Goal: Obtain resource: Download file/media

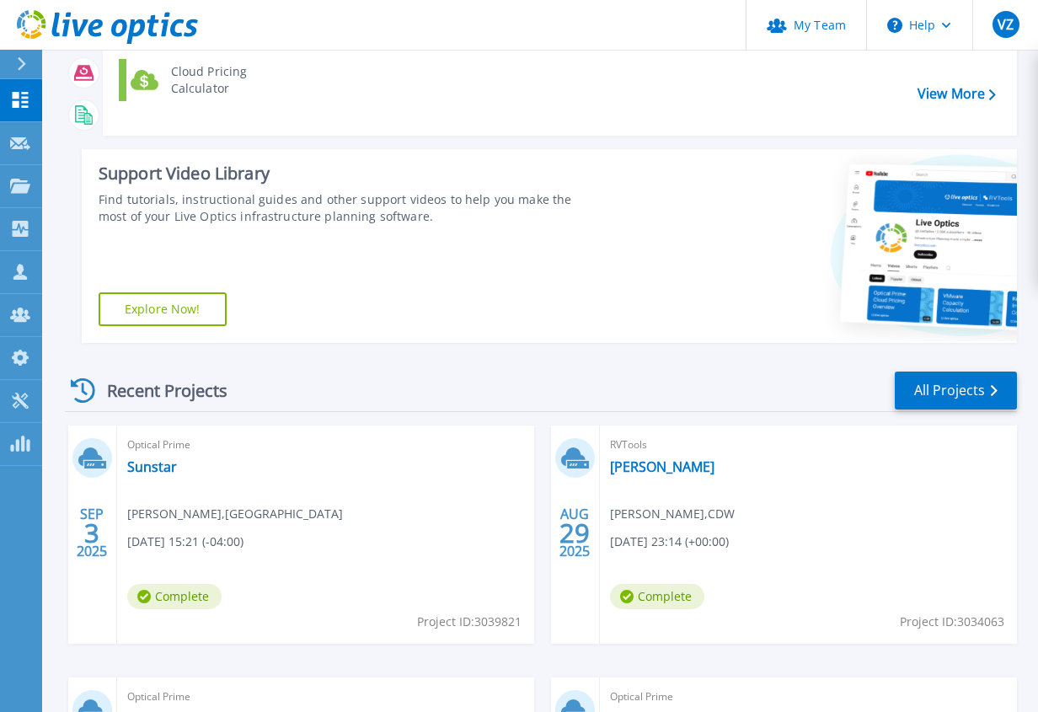
scroll to position [255, 0]
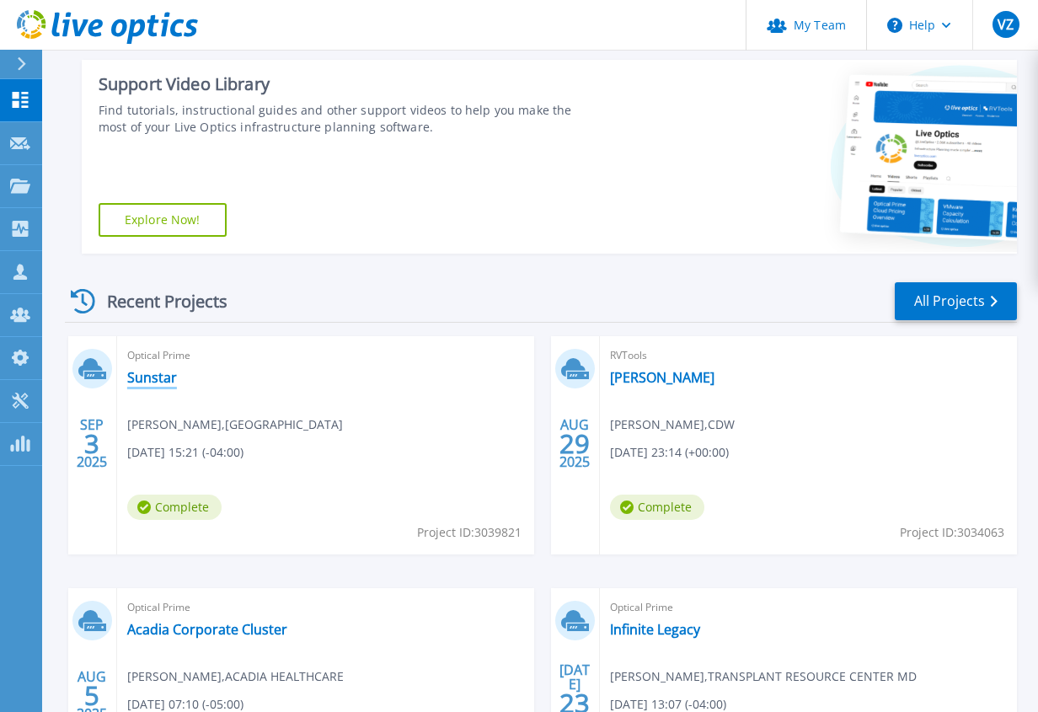
click at [149, 377] on link "Sunstar" at bounding box center [152, 377] width 50 height 17
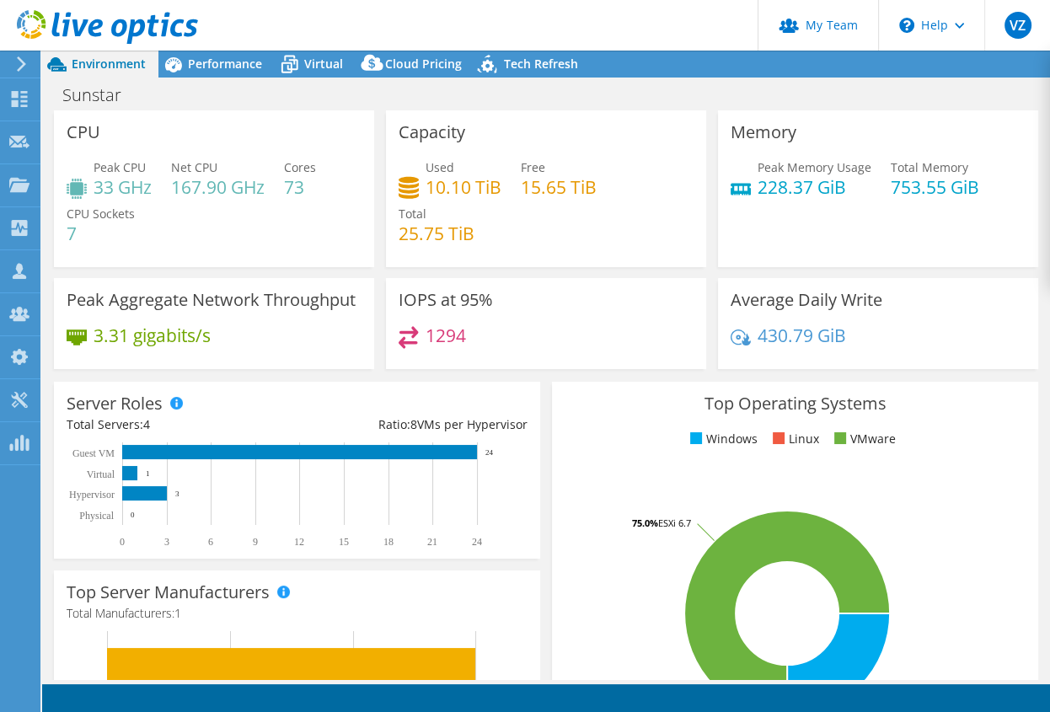
select select "USD"
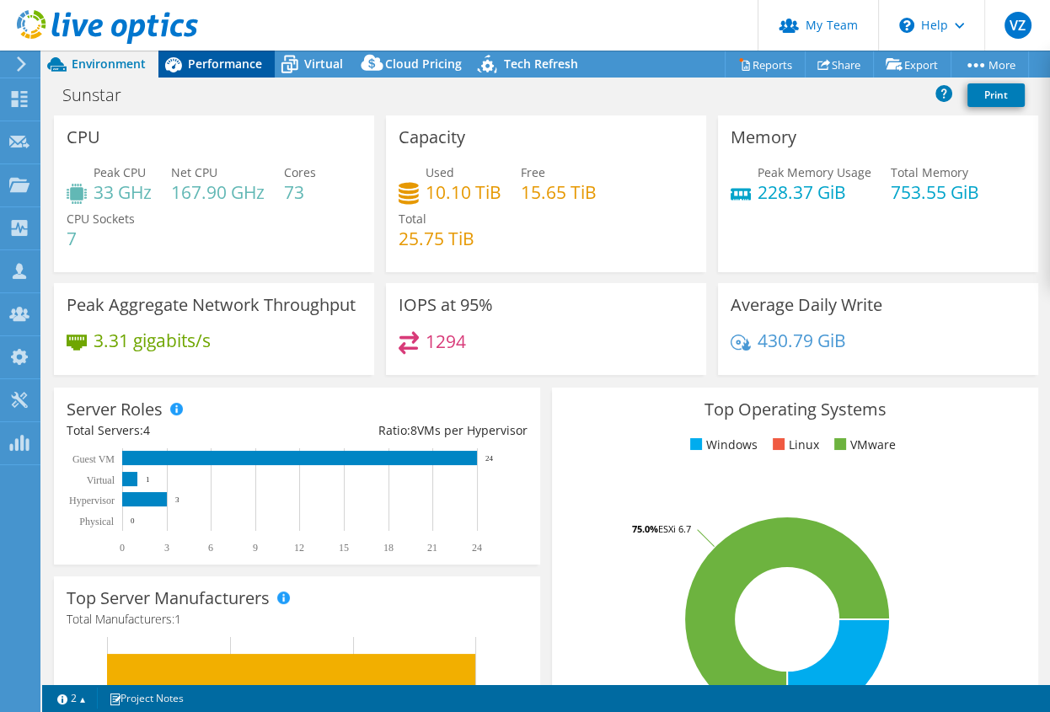
click at [227, 61] on span "Performance" at bounding box center [225, 64] width 74 height 16
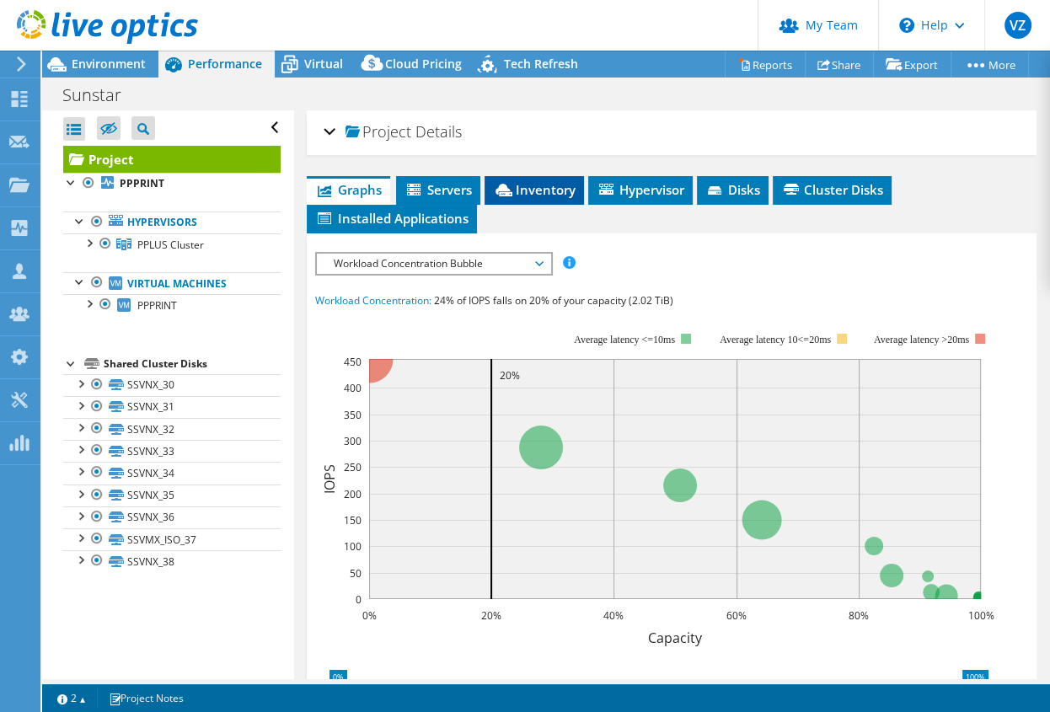
click at [537, 193] on span "Inventory" at bounding box center [534, 189] width 83 height 17
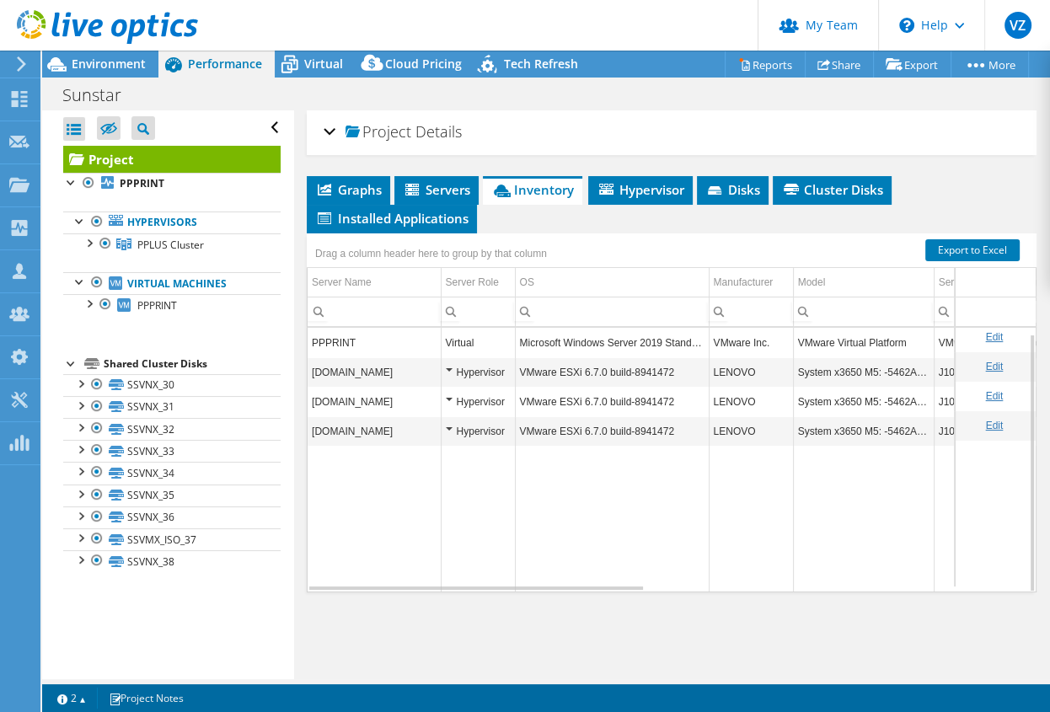
scroll to position [6, 0]
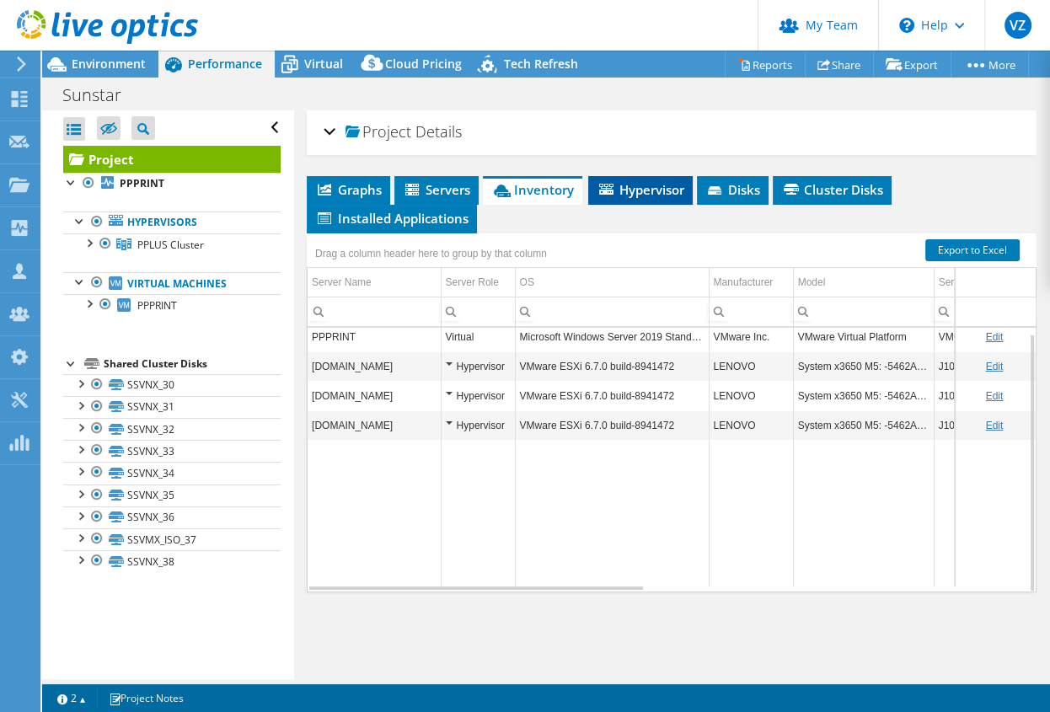
click at [629, 190] on span "Hypervisor" at bounding box center [641, 189] width 88 height 17
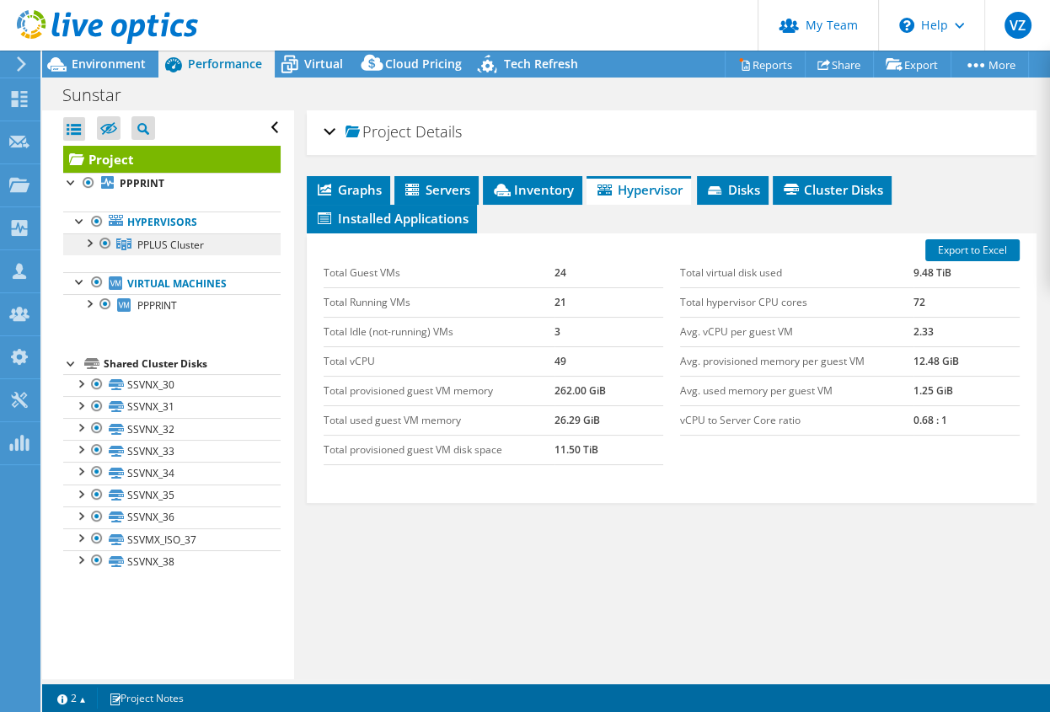
click at [174, 240] on span "PPLUS Cluster" at bounding box center [170, 245] width 67 height 14
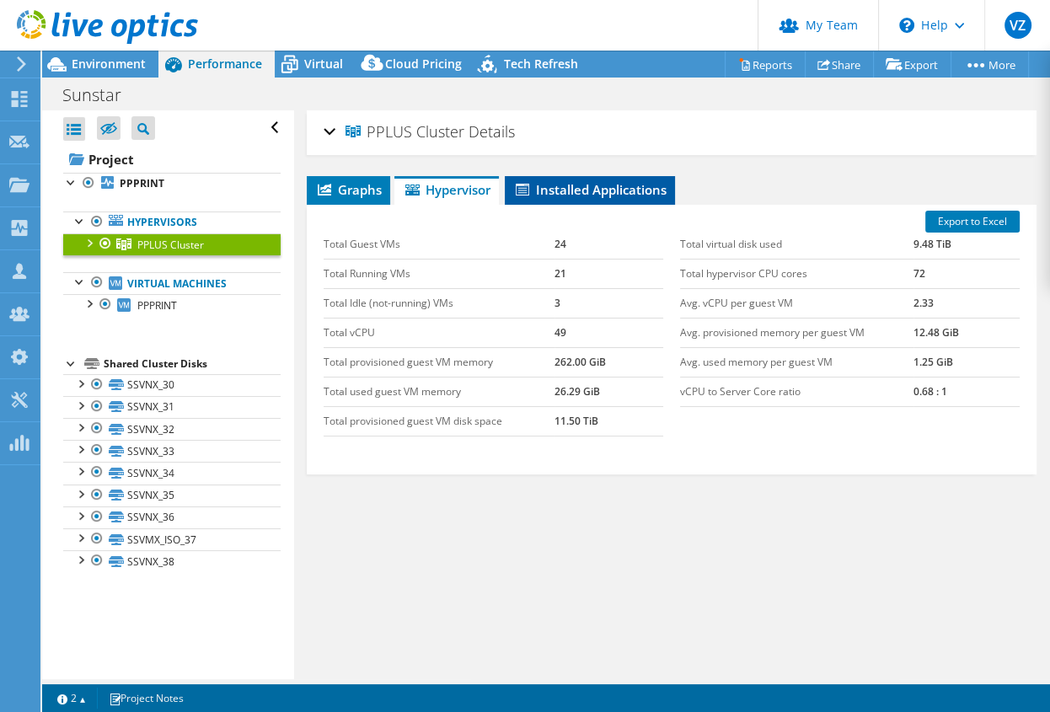
click at [622, 183] on span "Installed Applications" at bounding box center [589, 189] width 153 height 17
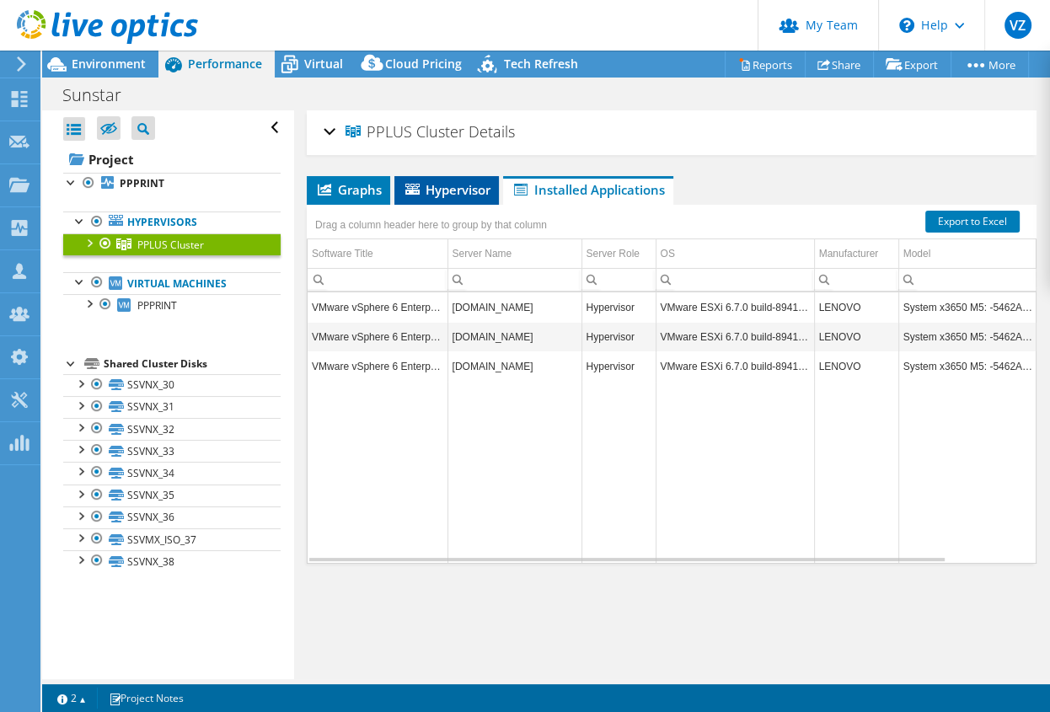
click at [447, 195] on span "Hypervisor" at bounding box center [447, 189] width 88 height 17
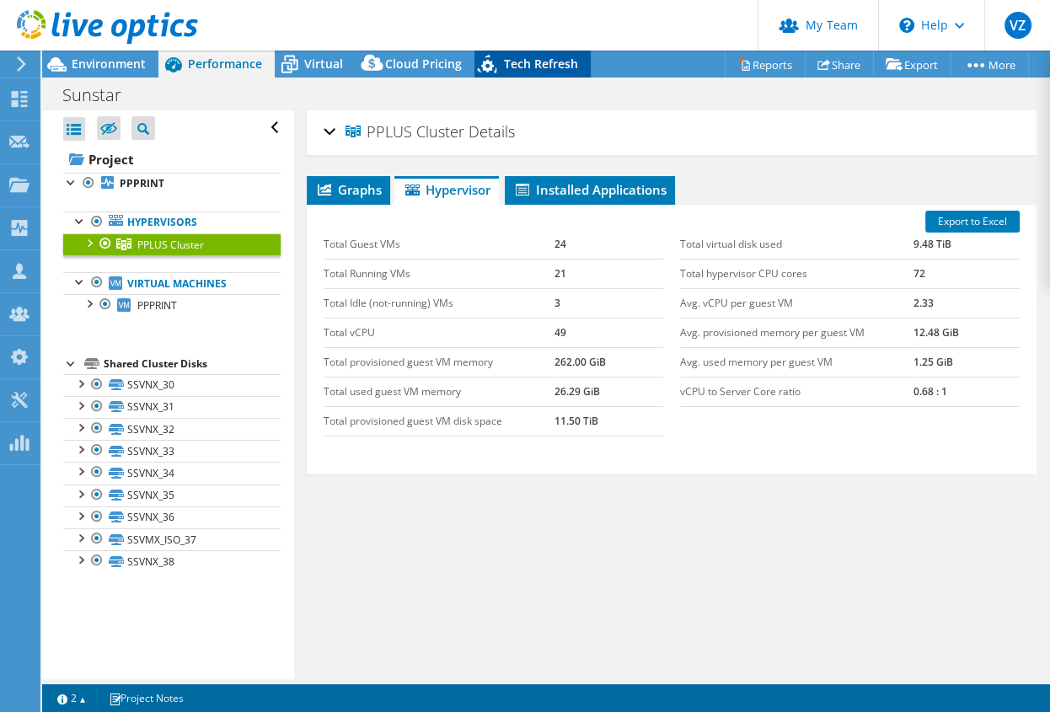
click at [514, 60] on span "Tech Refresh" at bounding box center [541, 64] width 74 height 16
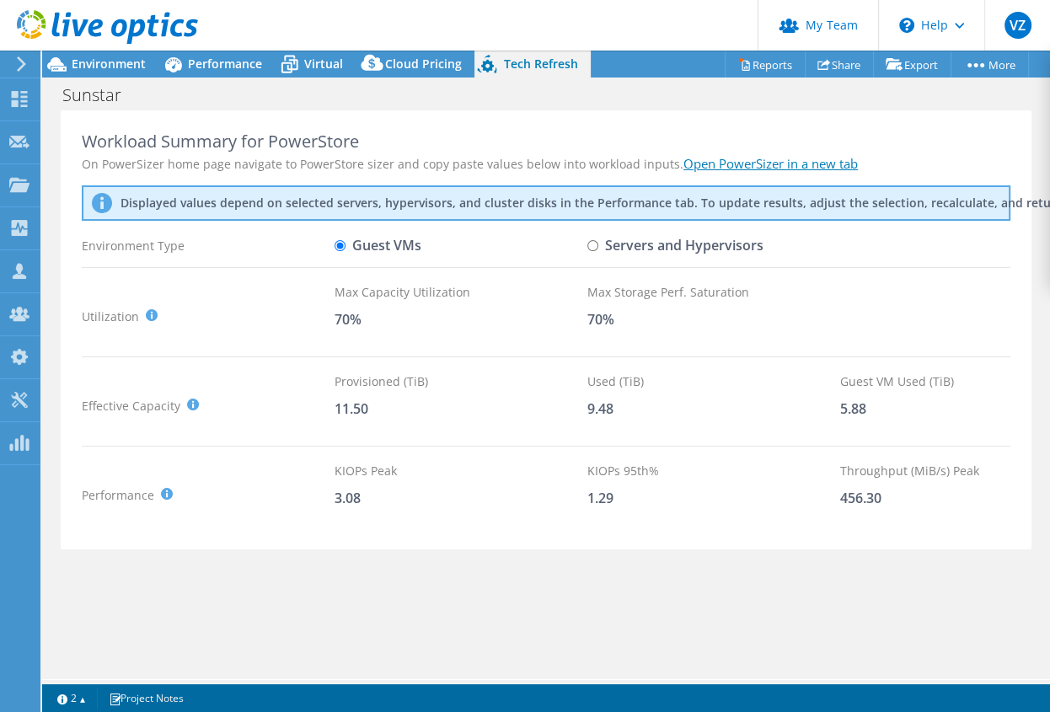
click at [554, 141] on div "Workload Summary for PowerStore" at bounding box center [546, 141] width 929 height 20
click at [759, 111] on div "Workload Summary for PowerStore On PowerSizer home page navigate to PowerStore …" at bounding box center [546, 330] width 971 height 440
click at [217, 73] on div "Performance" at bounding box center [216, 64] width 116 height 27
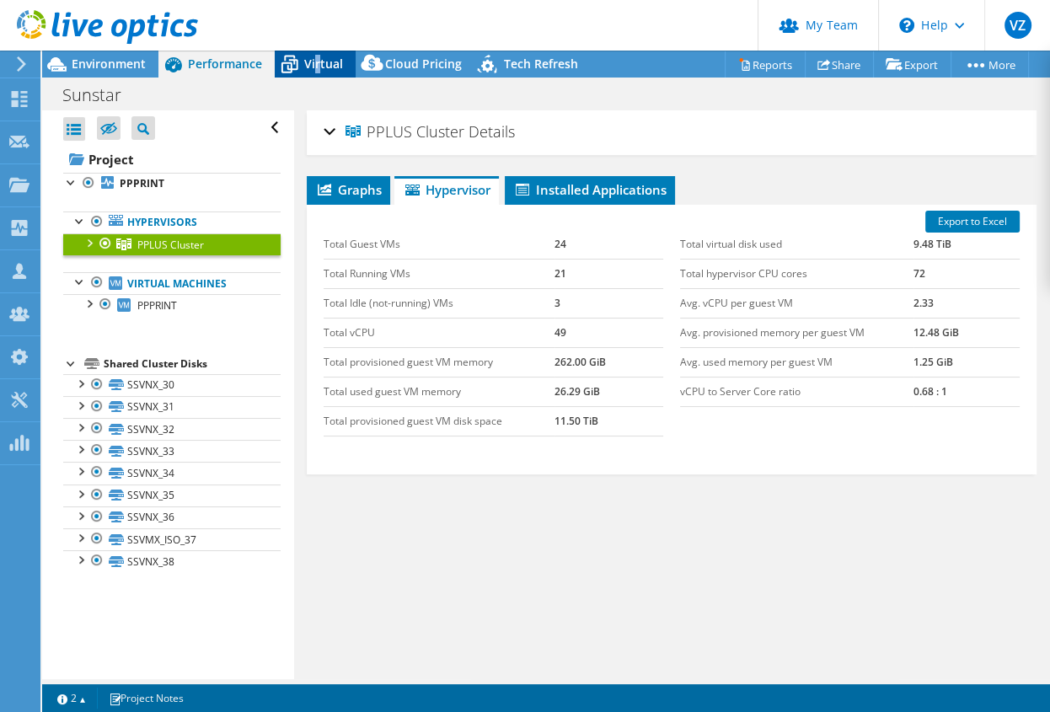
click at [316, 67] on span "Virtual" at bounding box center [323, 64] width 39 height 16
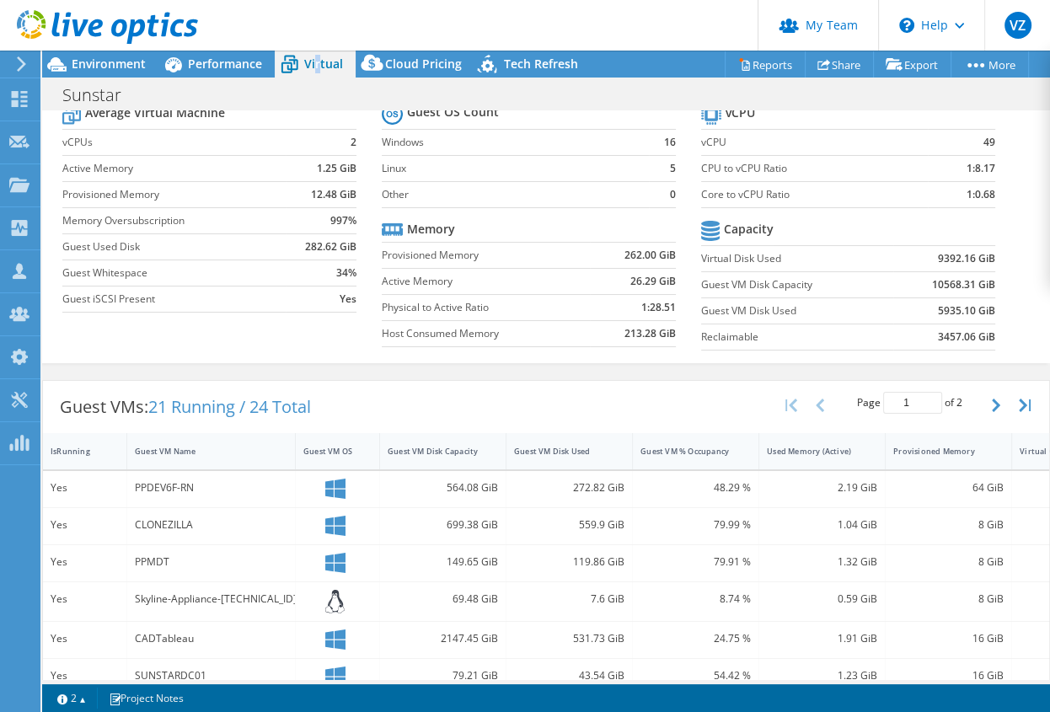
scroll to position [0, 0]
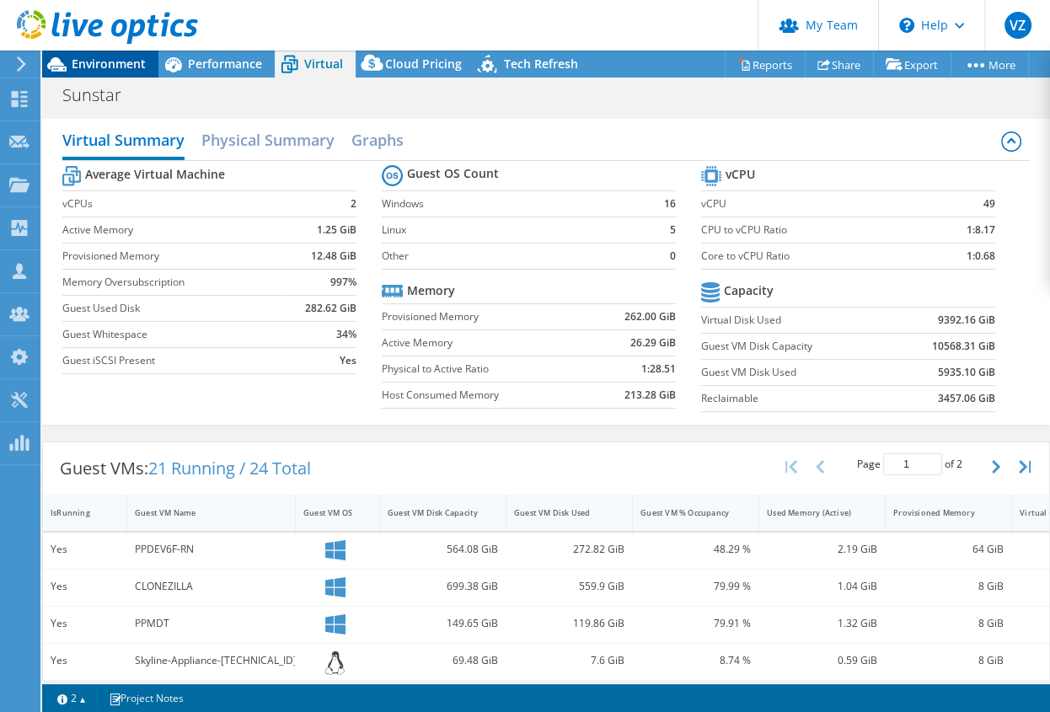
click at [122, 68] on span "Environment" at bounding box center [109, 64] width 74 height 16
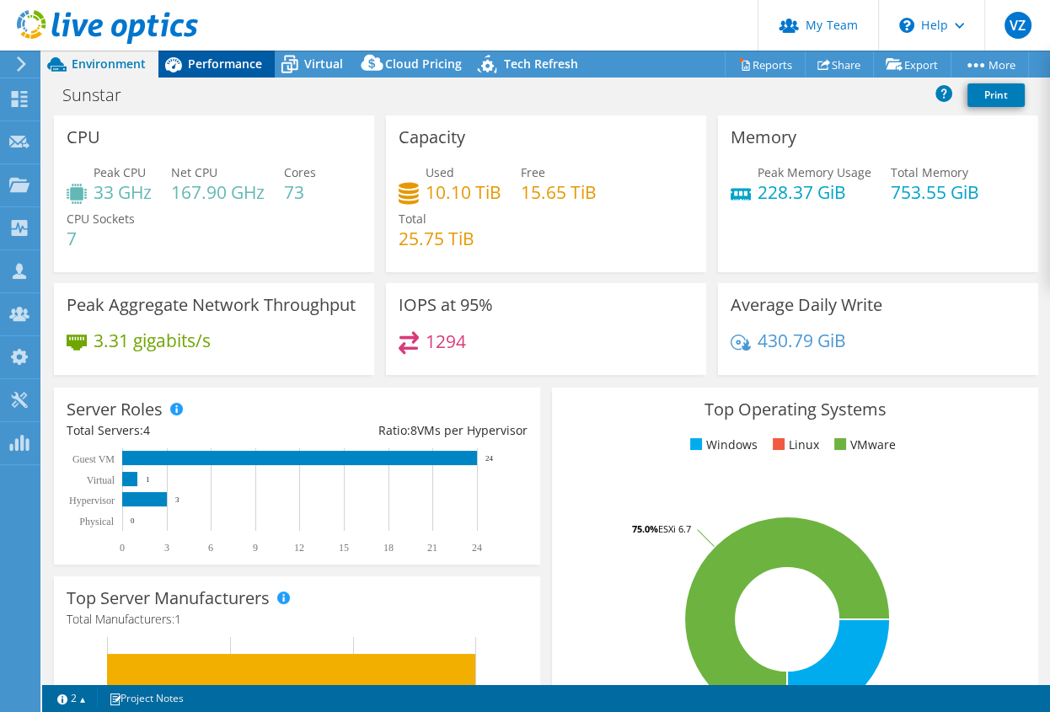
click at [239, 67] on span "Performance" at bounding box center [225, 64] width 74 height 16
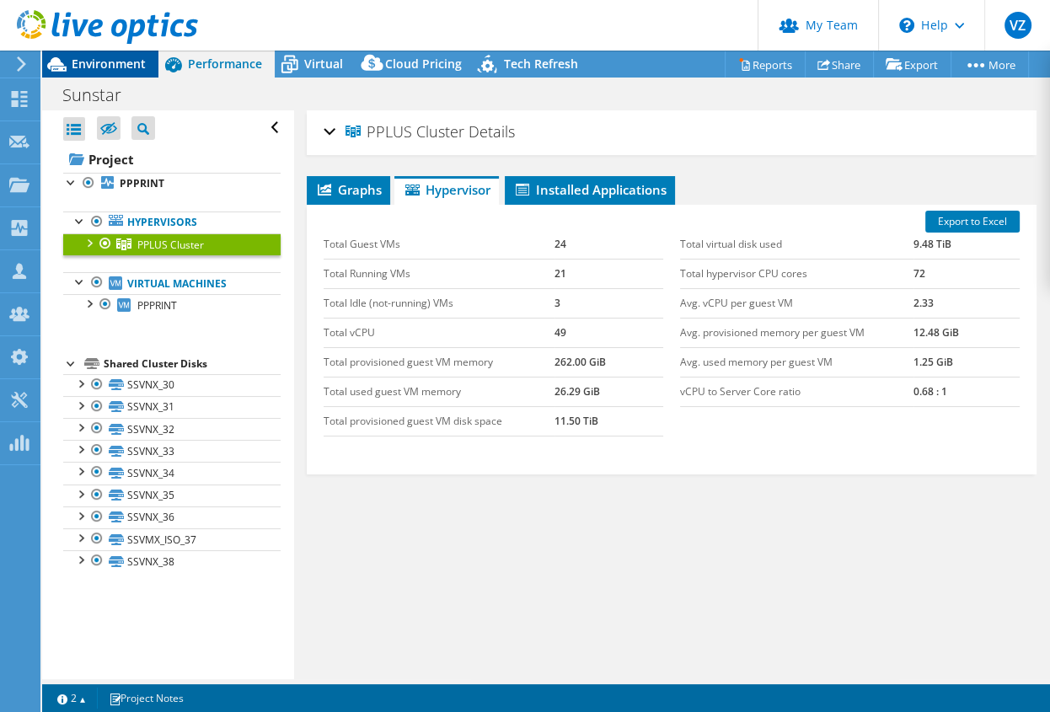
click at [108, 62] on span "Environment" at bounding box center [109, 64] width 74 height 16
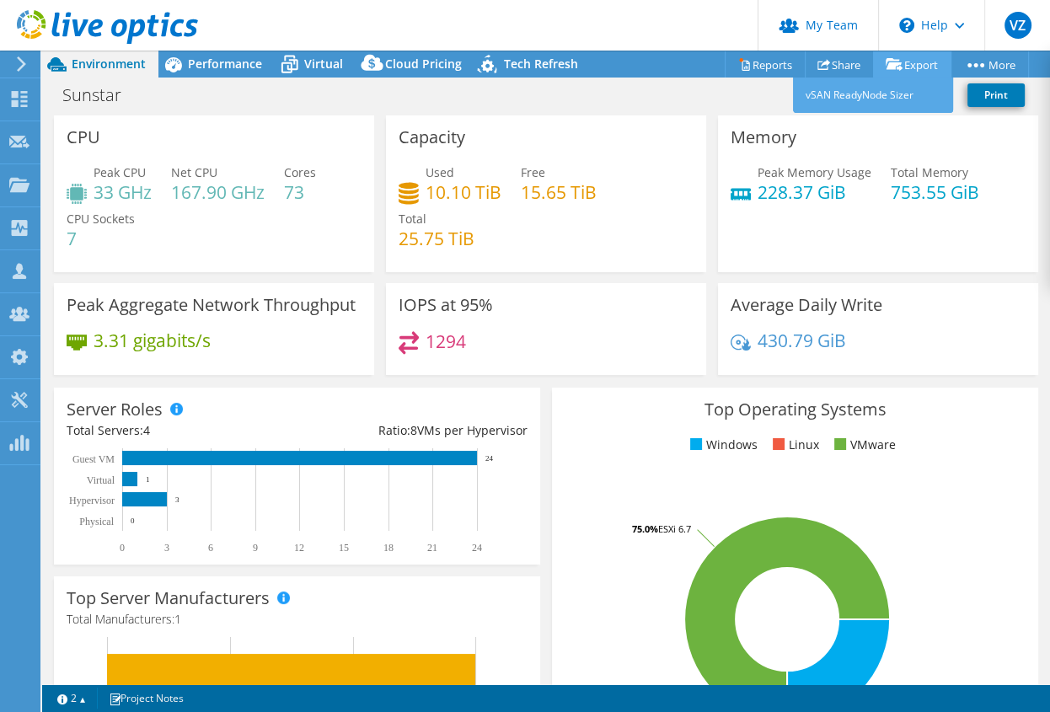
click at [891, 69] on icon at bounding box center [894, 64] width 17 height 13
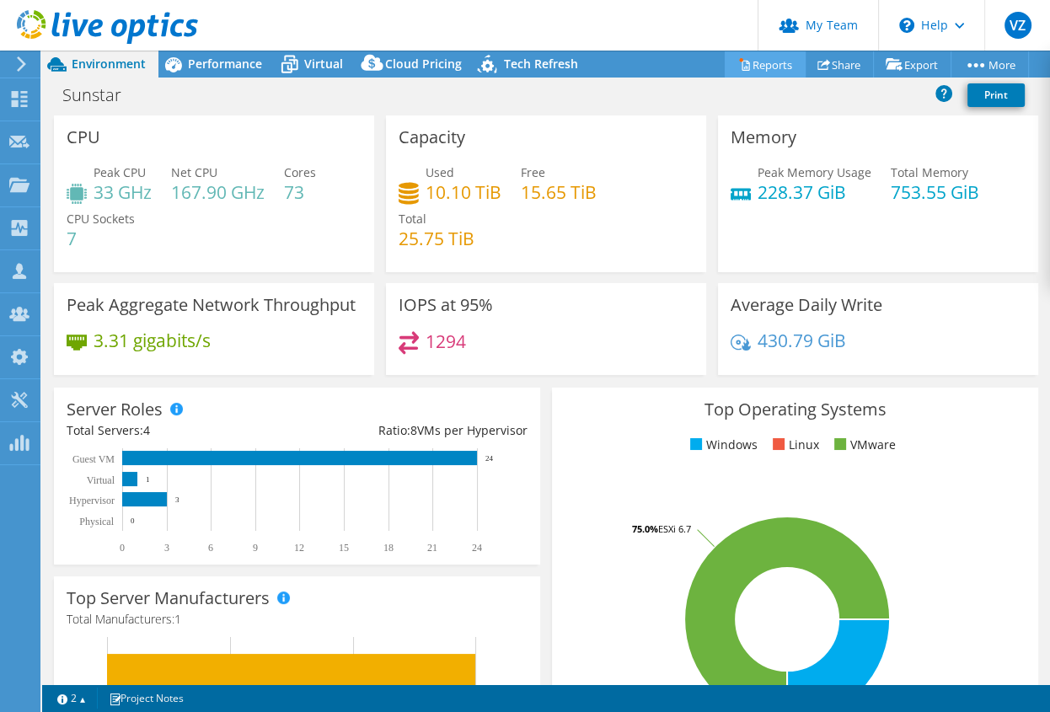
click at [747, 62] on link "Reports" at bounding box center [765, 64] width 81 height 26
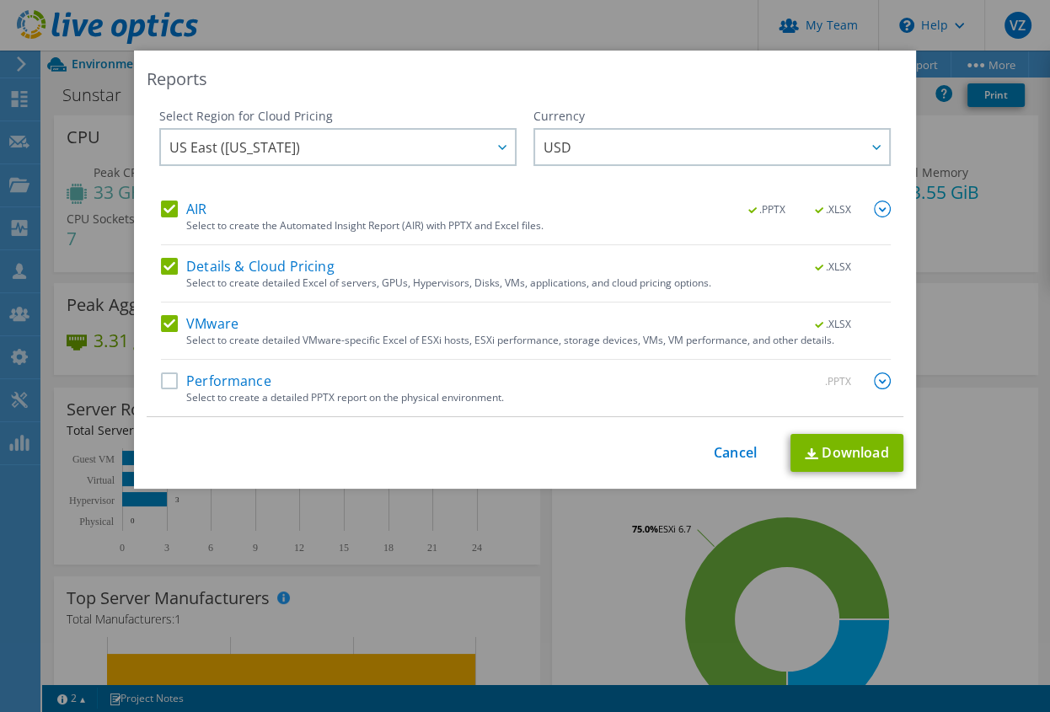
click at [171, 377] on label "Performance" at bounding box center [216, 380] width 110 height 17
click at [0, 0] on input "Performance" at bounding box center [0, 0] width 0 height 0
click at [827, 447] on link "Download" at bounding box center [846, 453] width 113 height 38
click at [979, 393] on div "Reports Select Region for Cloud Pricing Asia Pacific ([GEOGRAPHIC_DATA]) [GEOGR…" at bounding box center [525, 356] width 1050 height 611
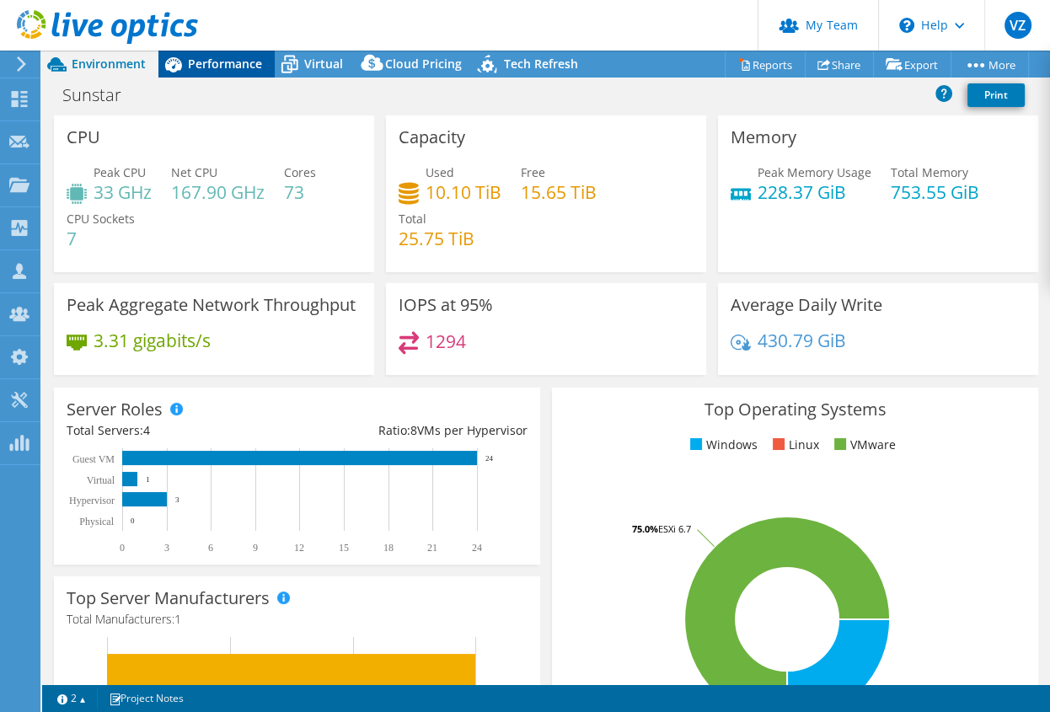
click at [216, 69] on span "Performance" at bounding box center [225, 64] width 74 height 16
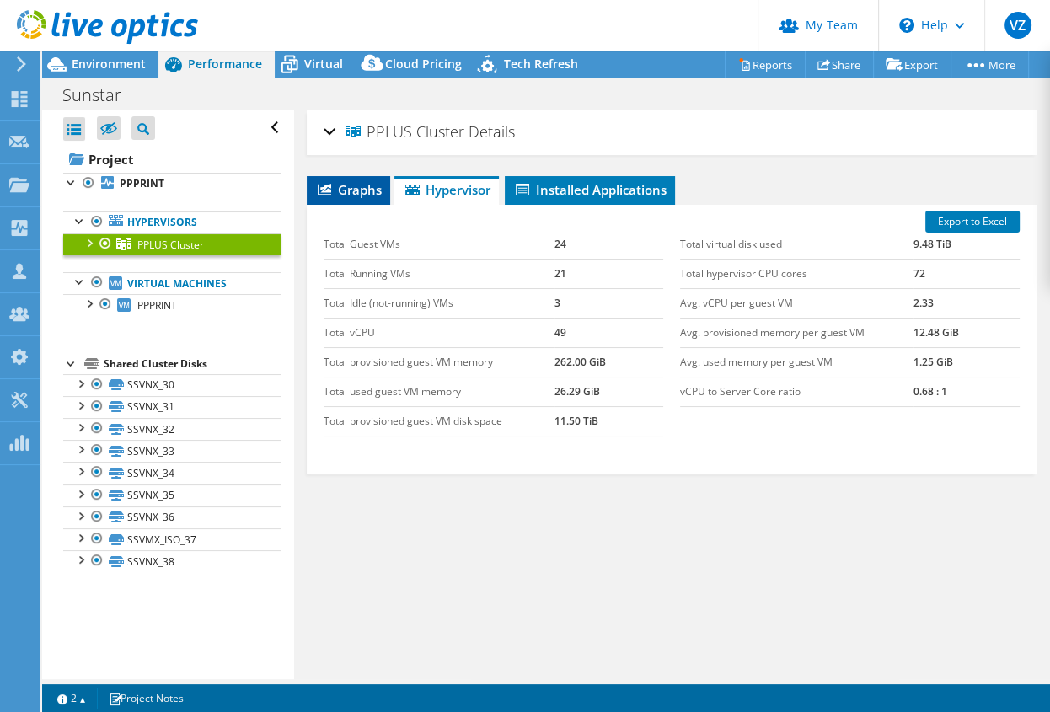
click at [350, 181] on span "Graphs" at bounding box center [348, 189] width 67 height 17
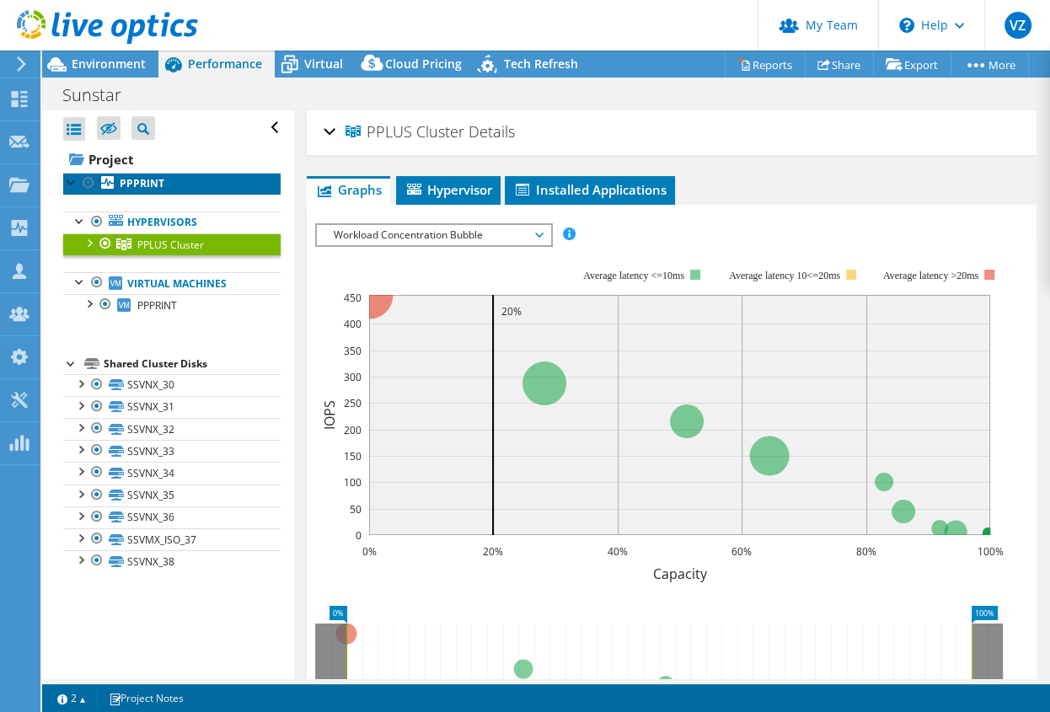
click at [138, 189] on b "PPPRINT" at bounding box center [142, 183] width 45 height 14
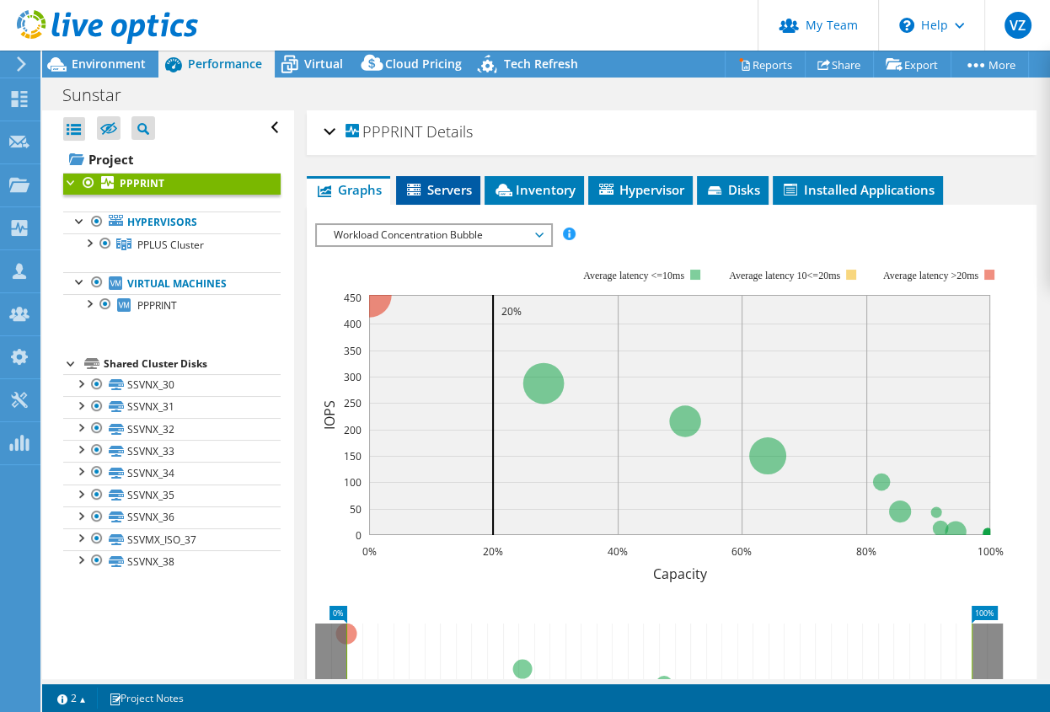
click at [451, 188] on span "Servers" at bounding box center [437, 189] width 67 height 17
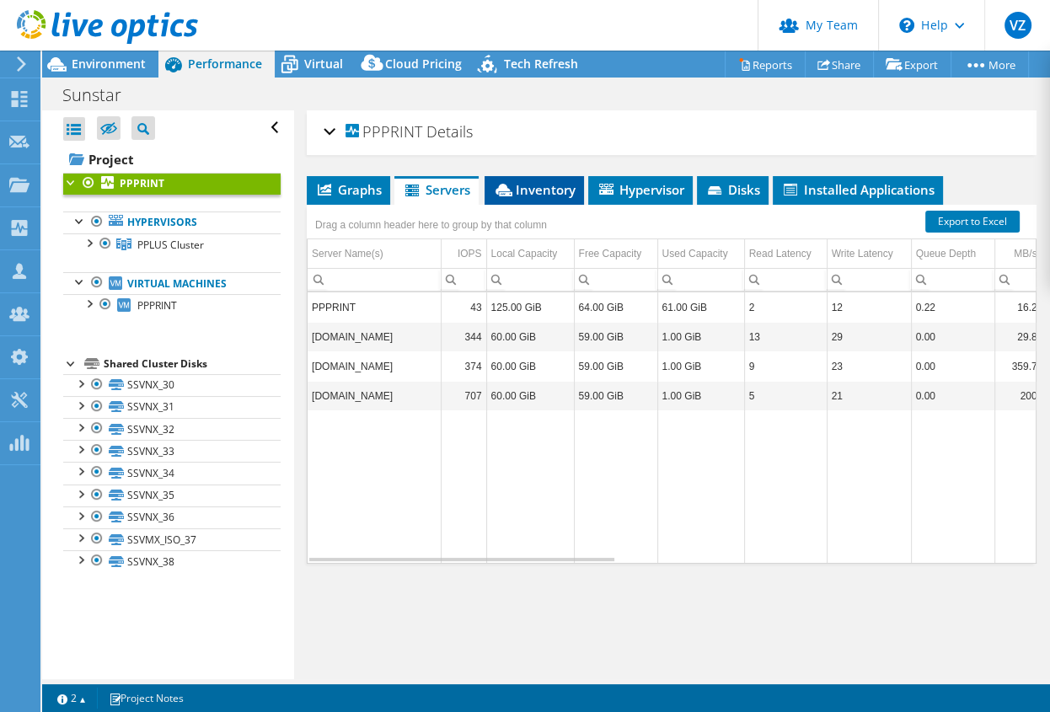
click at [544, 186] on span "Inventory" at bounding box center [534, 189] width 83 height 17
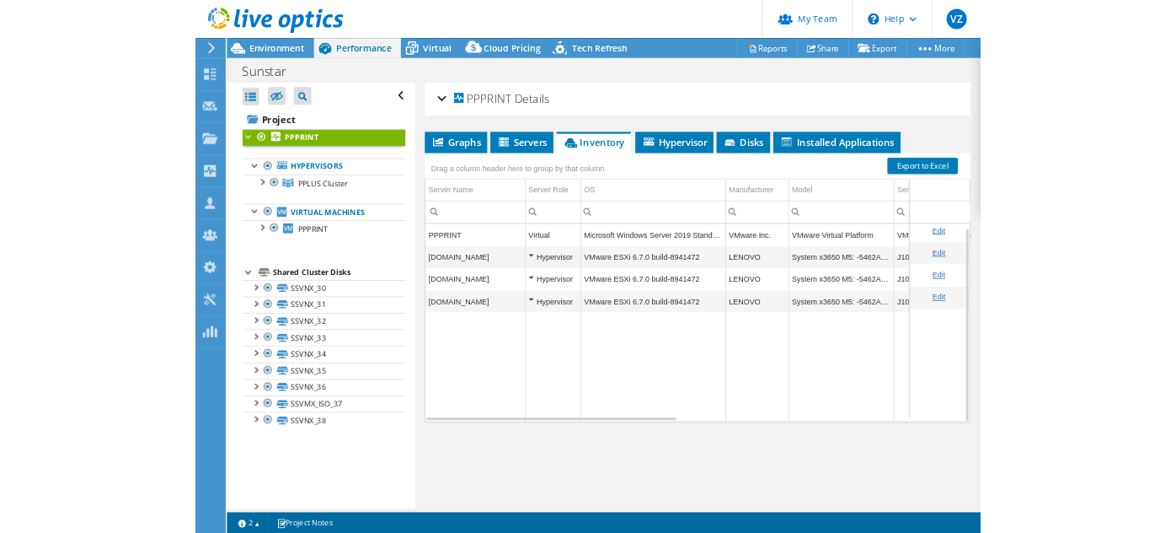
scroll to position [6, 0]
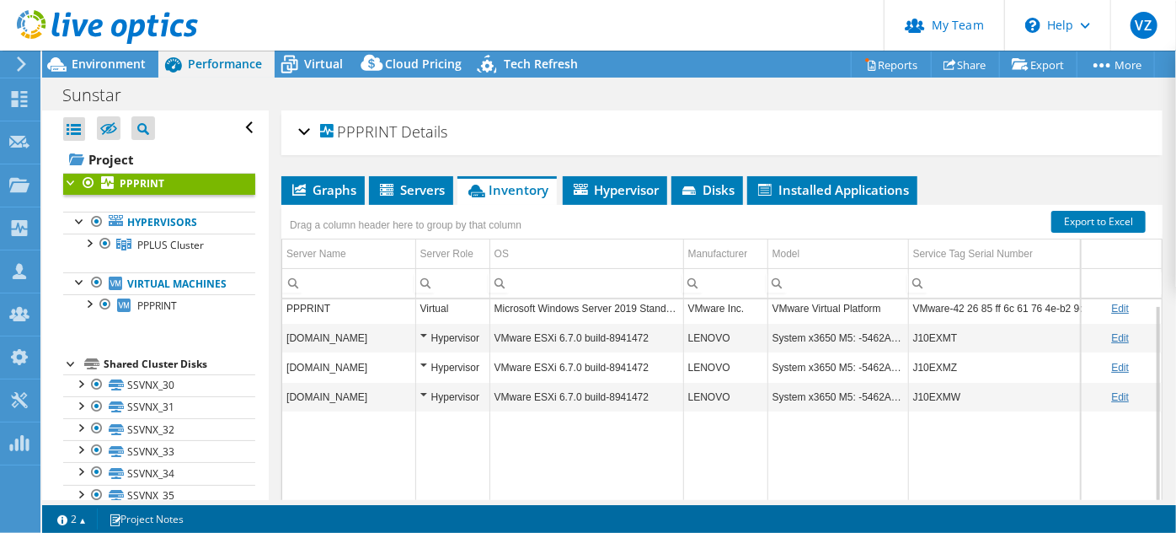
click at [935, 458] on td "Data grid" at bounding box center [1038, 484] width 260 height 147
click at [874, 336] on td "System x3650 M5: -5462AC1-" at bounding box center [838, 337] width 141 height 29
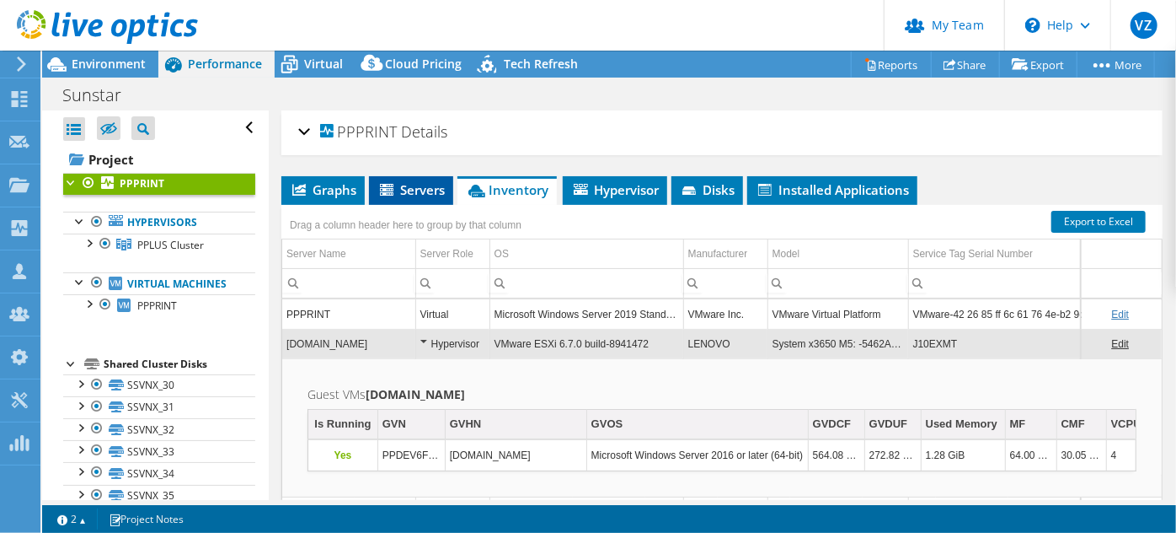
click at [415, 184] on span "Servers" at bounding box center [411, 189] width 67 height 17
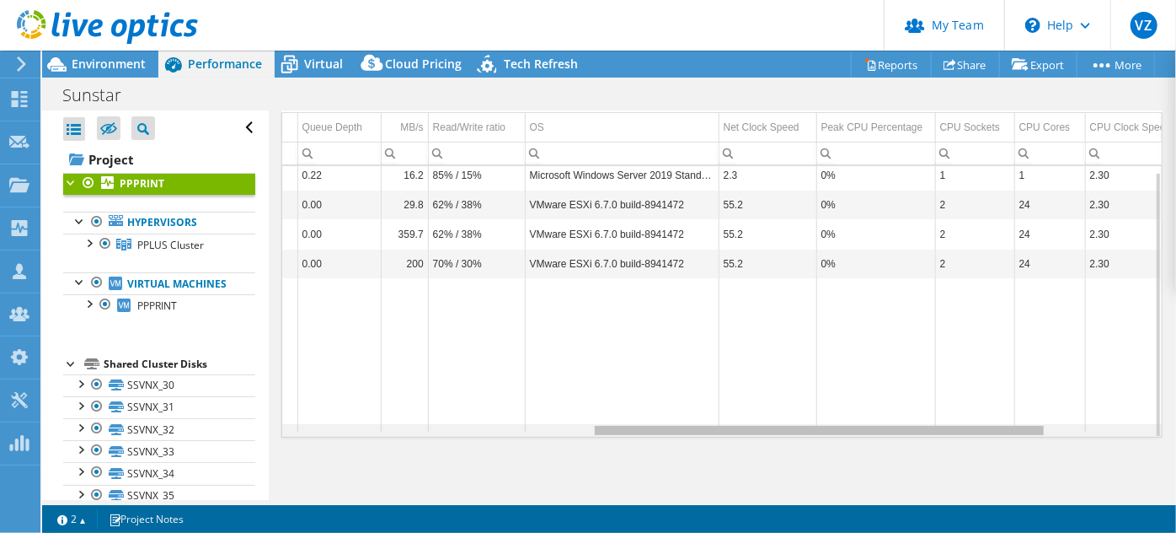
scroll to position [0, 597]
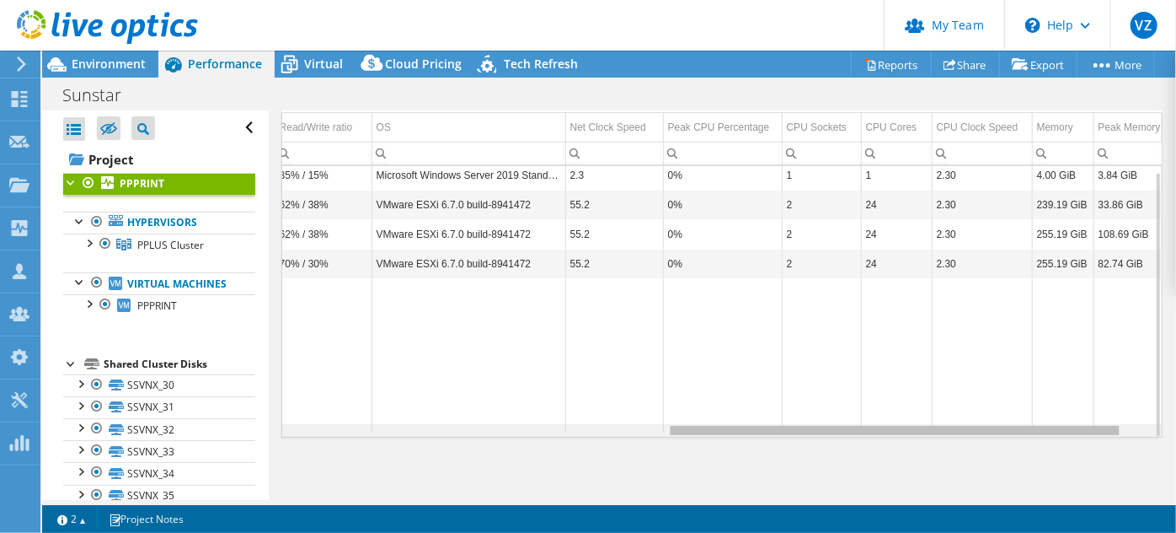
drag, startPoint x: 702, startPoint y: 429, endPoint x: 1110, endPoint y: 413, distance: 408.2
click at [1049, 413] on body "VZ Partner Team Admin [PERSON_NAME] [EMAIL_ADDRESS][DOMAIN_NAME] CDW My Profile…" at bounding box center [588, 266] width 1176 height 533
